Goal: Information Seeking & Learning: Learn about a topic

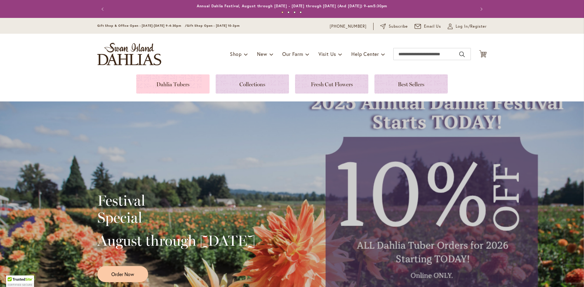
click at [170, 88] on link at bounding box center [172, 84] width 73 height 19
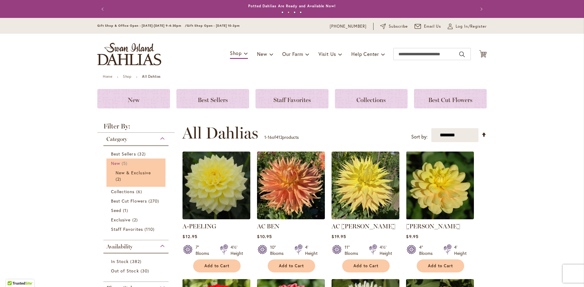
click at [116, 164] on span "New" at bounding box center [115, 164] width 9 height 6
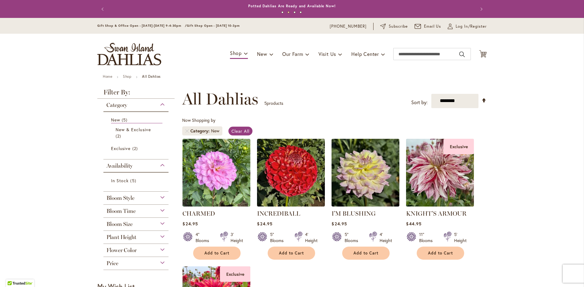
click at [437, 177] on img at bounding box center [440, 172] width 71 height 71
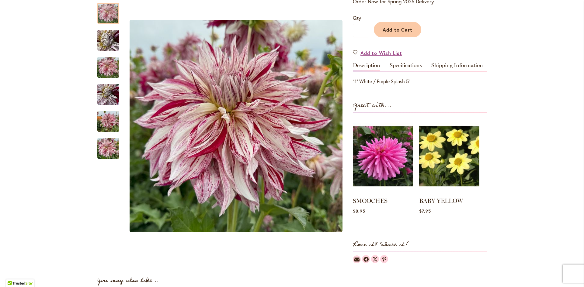
scroll to position [142, 0]
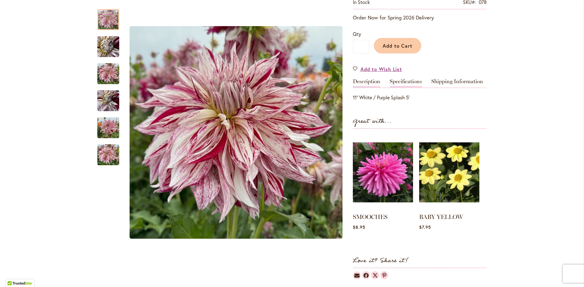
click at [402, 80] on link "Specifications" at bounding box center [406, 83] width 32 height 9
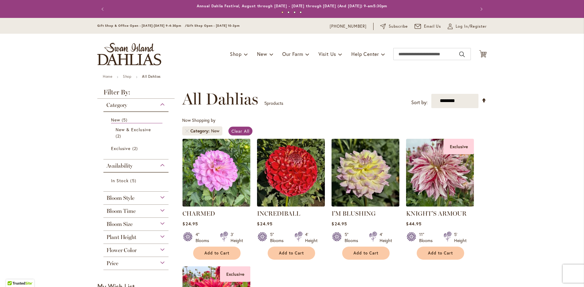
click at [211, 184] on img at bounding box center [216, 172] width 71 height 71
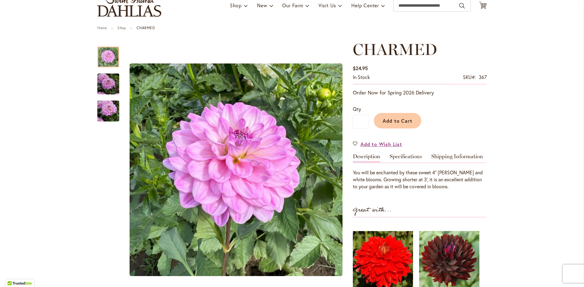
scroll to position [37, 0]
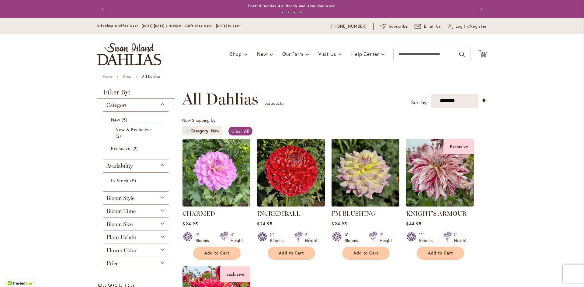
click at [119, 226] on span "Bloom Size" at bounding box center [119, 224] width 26 height 7
click at [134, 238] on span "(AA) Over 10" Blooms" at bounding box center [134, 239] width 46 height 6
click at [289, 213] on link "INCREDIBALL" at bounding box center [278, 213] width 43 height 7
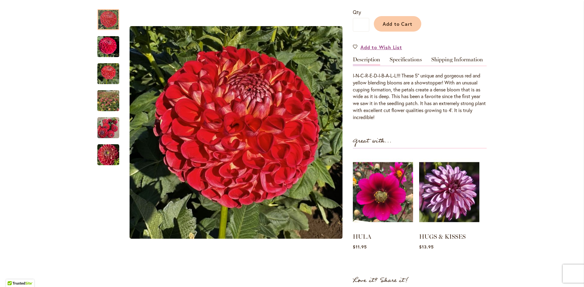
scroll to position [146, 0]
